Goal: Navigation & Orientation: Understand site structure

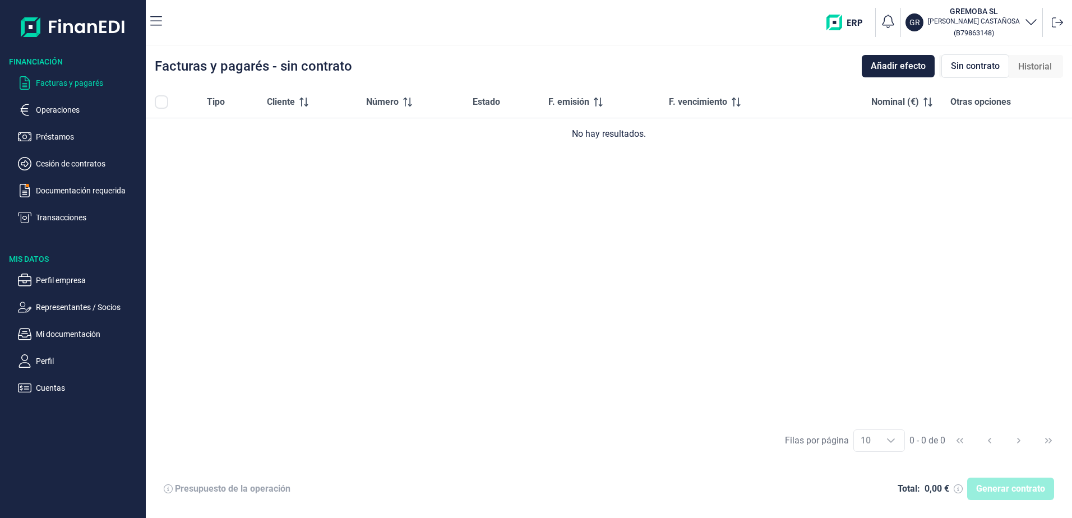
click at [64, 112] on p "Operaciones" at bounding box center [88, 109] width 105 height 13
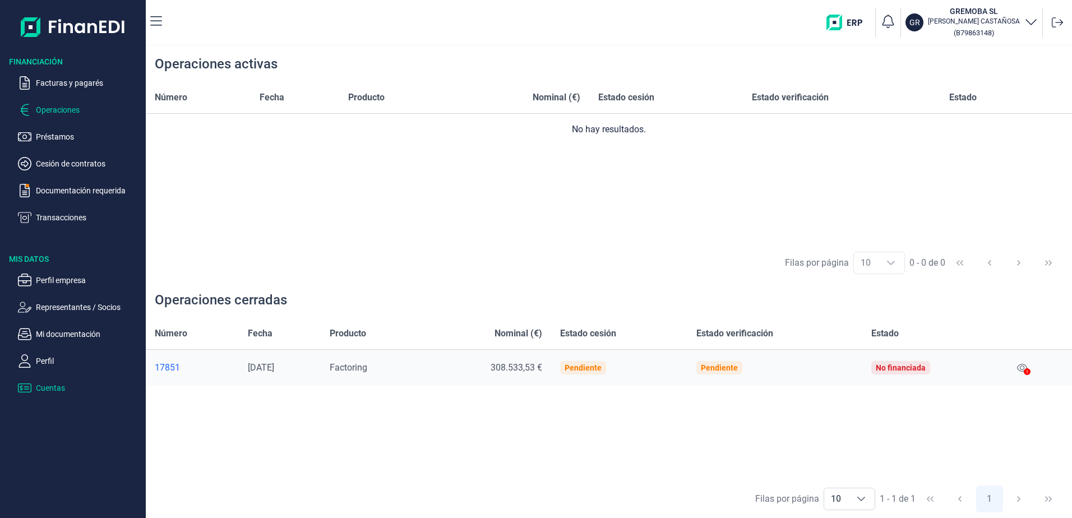
click at [54, 386] on p "Cuentas" at bounding box center [88, 387] width 105 height 13
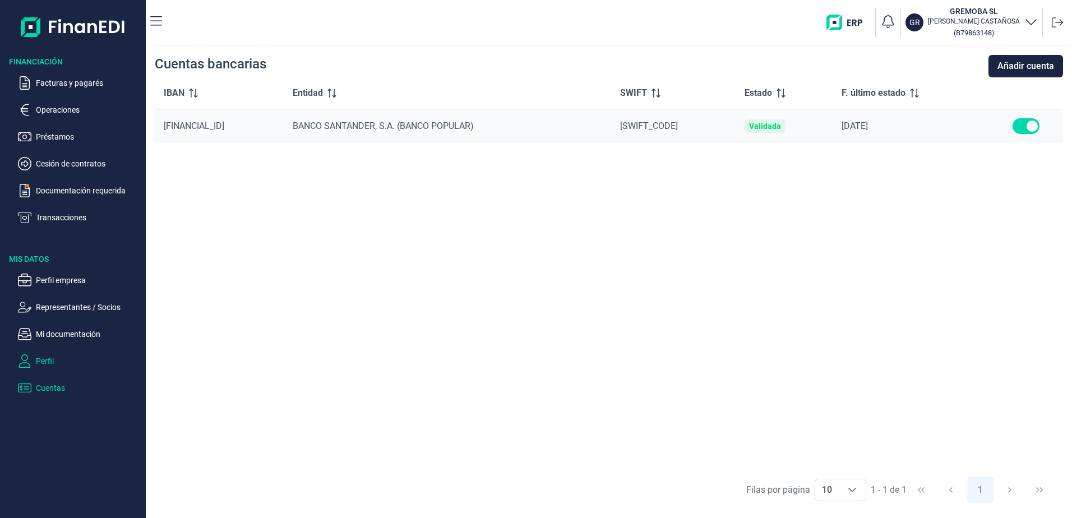
click at [48, 362] on p "Perfil" at bounding box center [88, 360] width 105 height 13
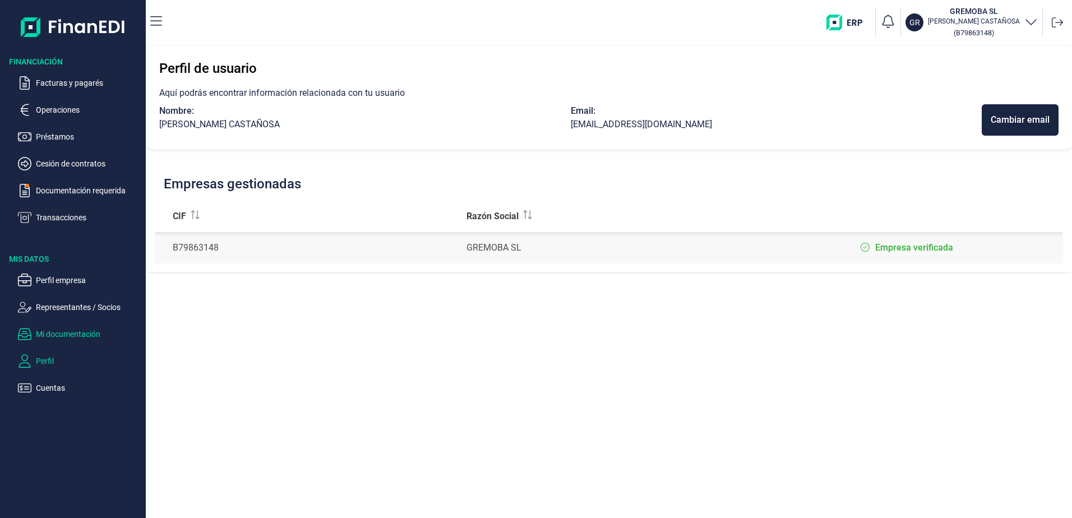
click at [64, 330] on p "Mi documentación" at bounding box center [88, 333] width 105 height 13
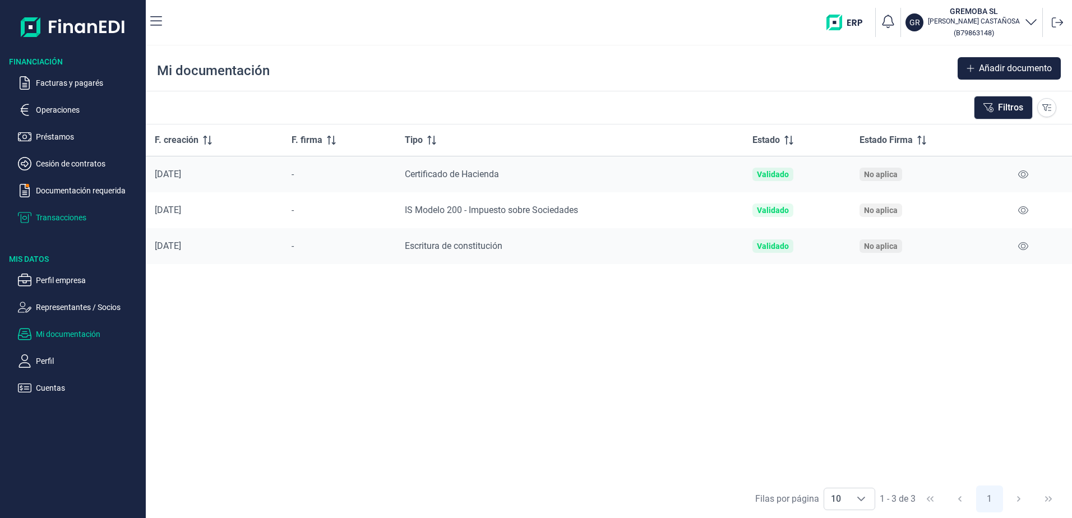
click at [62, 220] on p "Transacciones" at bounding box center [88, 217] width 105 height 13
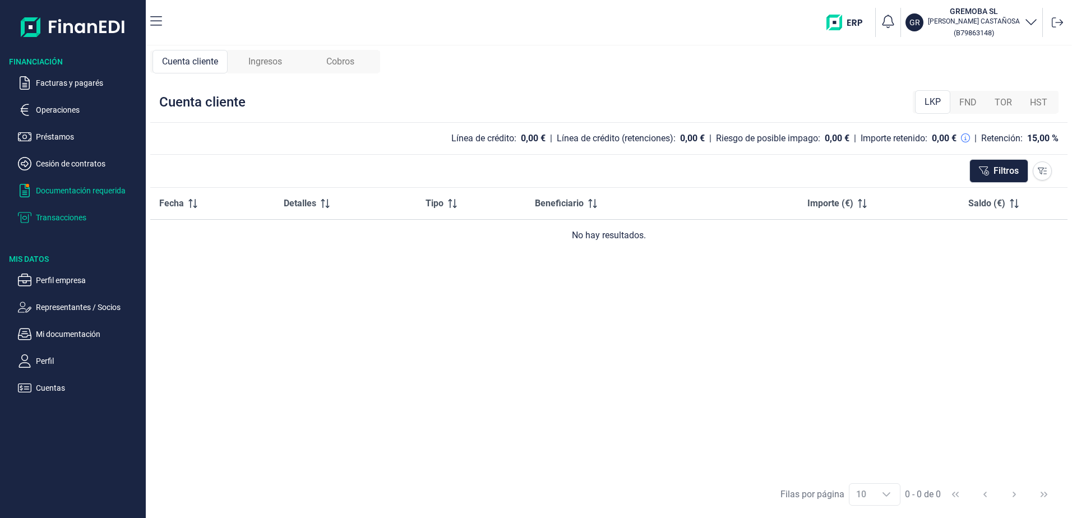
click at [66, 186] on p "Documentación requerida" at bounding box center [88, 190] width 105 height 13
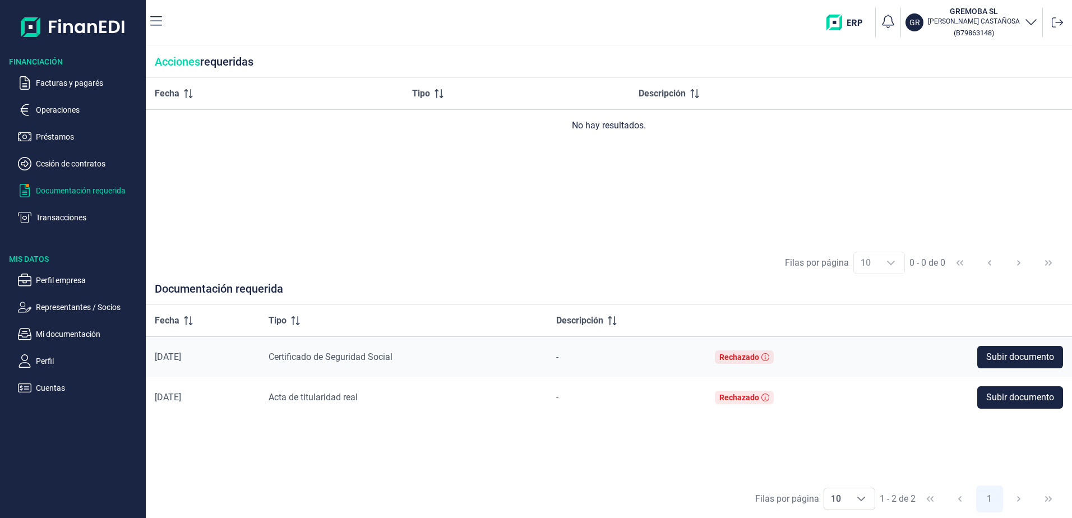
click at [62, 173] on ul "Facturas y pagarés Operaciones Préstamos Cesión de contratos Documentación requ…" at bounding box center [73, 145] width 146 height 157
click at [22, 163] on icon "button" at bounding box center [24, 163] width 13 height 13
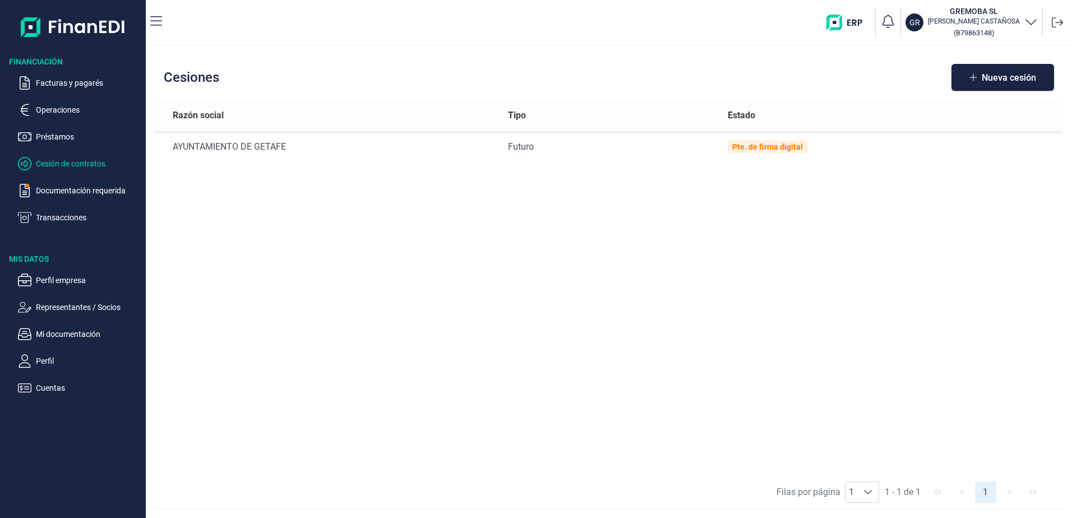
click at [56, 26] on img at bounding box center [73, 27] width 105 height 36
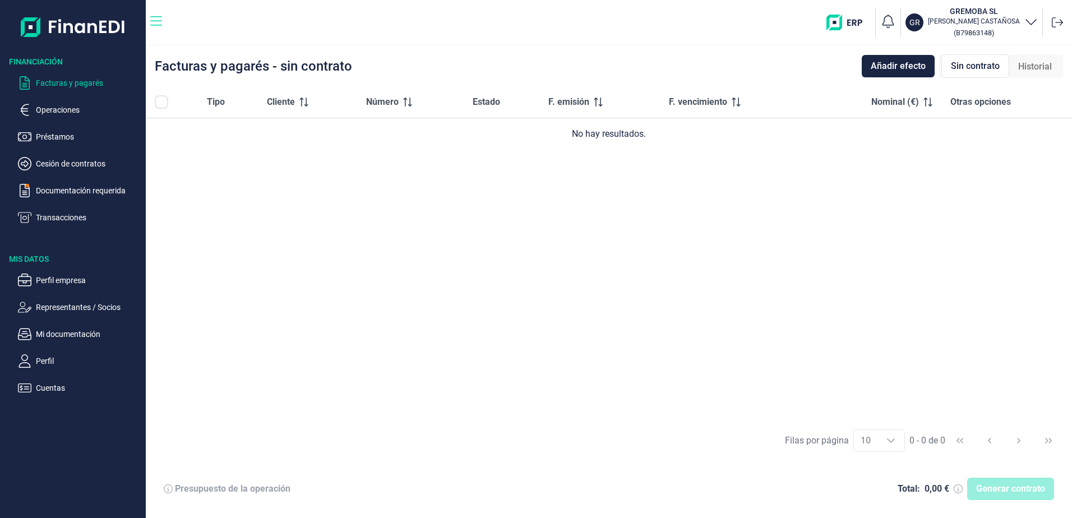
click at [151, 18] on icon "button" at bounding box center [156, 21] width 12 height 13
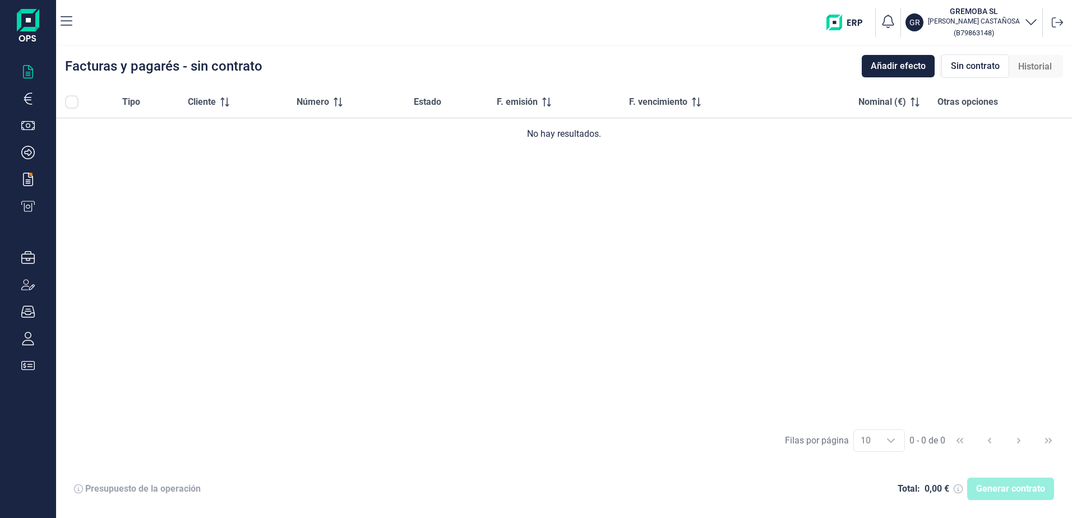
click at [21, 24] on img at bounding box center [28, 27] width 22 height 36
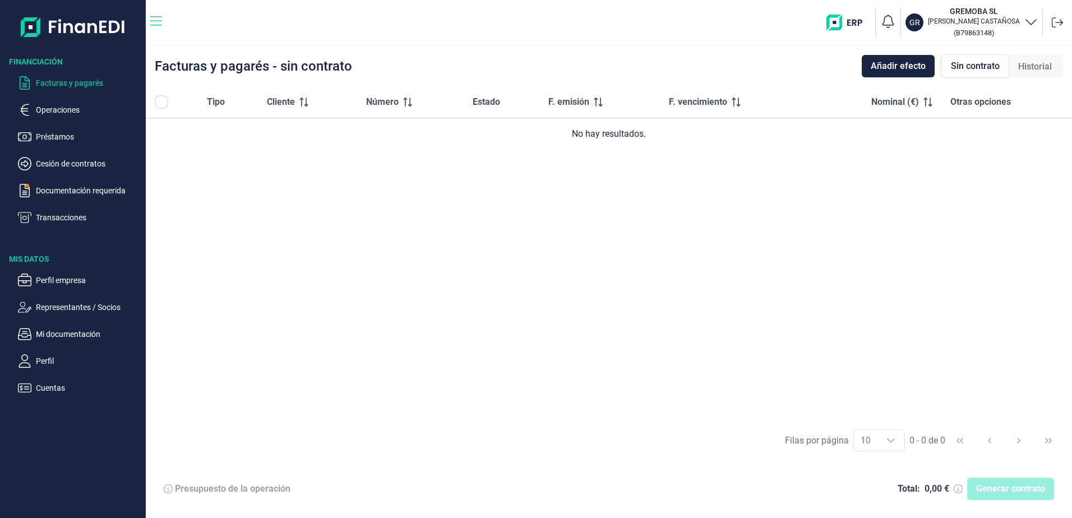
click at [161, 22] on icon "button" at bounding box center [156, 21] width 12 height 13
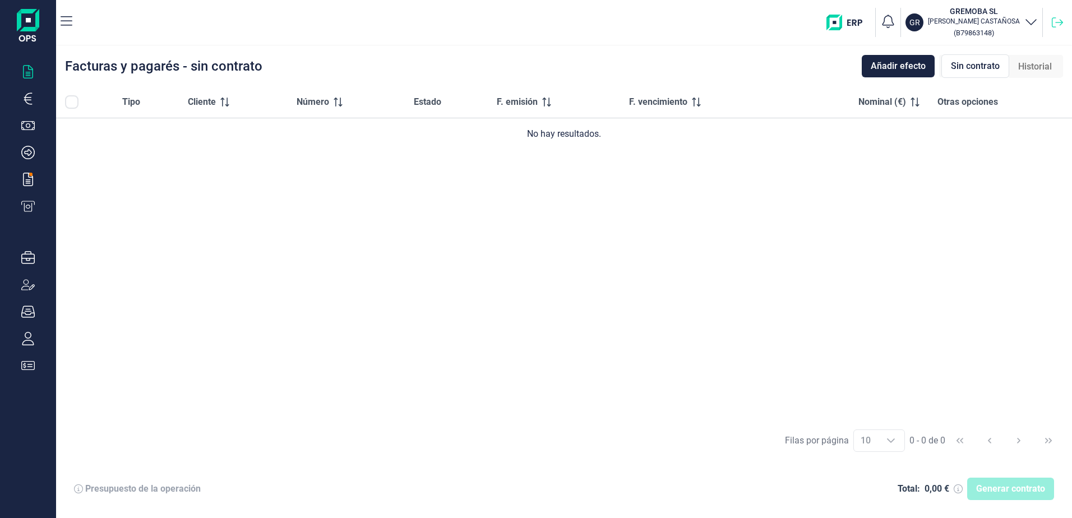
click at [1053, 26] on icon at bounding box center [1057, 22] width 11 height 11
